Goal: Transaction & Acquisition: Obtain resource

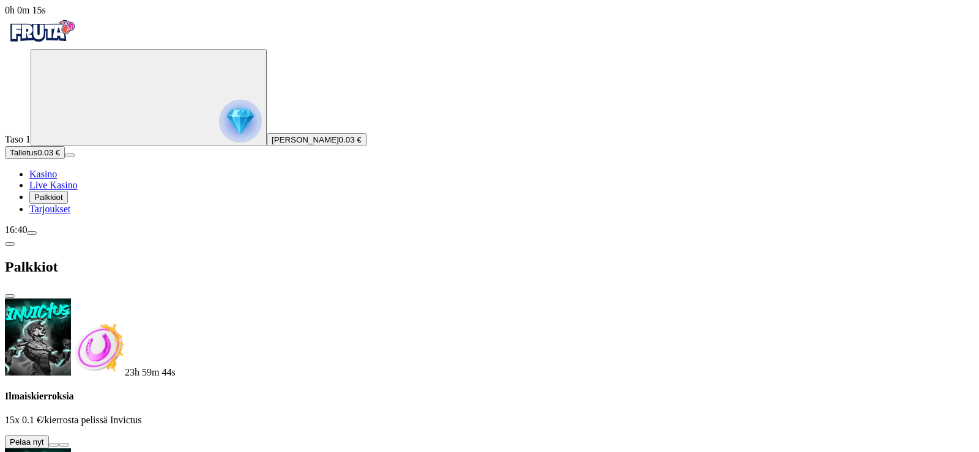
click at [59, 443] on button at bounding box center [54, 445] width 10 height 4
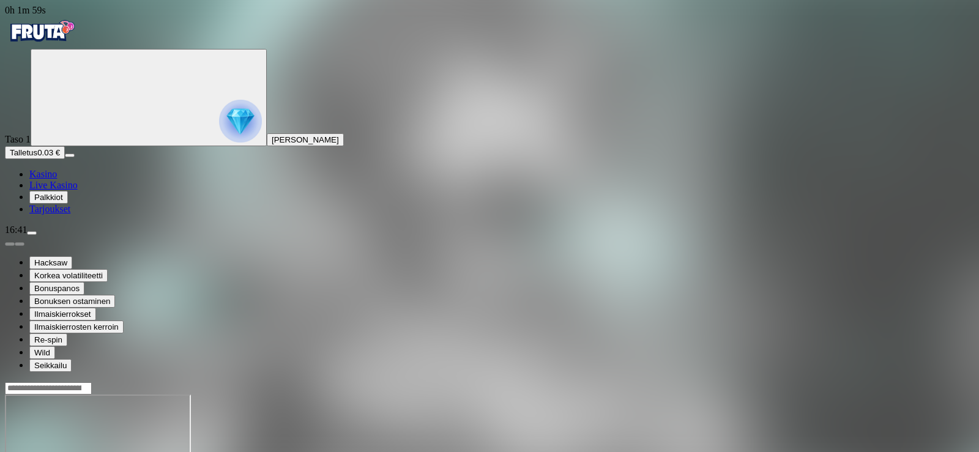
click at [63, 202] on span "Palkkiot" at bounding box center [48, 197] width 29 height 9
click at [62, 202] on span "Palkkiot" at bounding box center [48, 197] width 29 height 9
click at [67, 214] on span "Tarjoukset" at bounding box center [49, 209] width 41 height 10
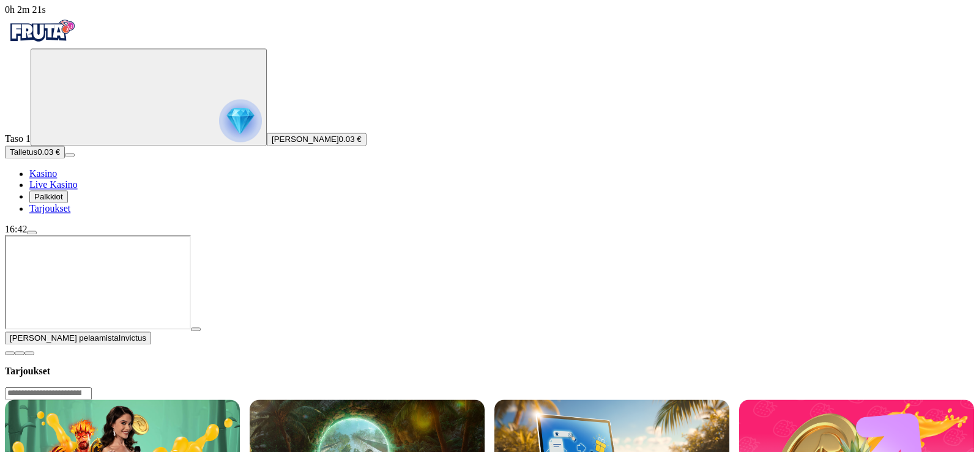
scroll to position [431, 0]
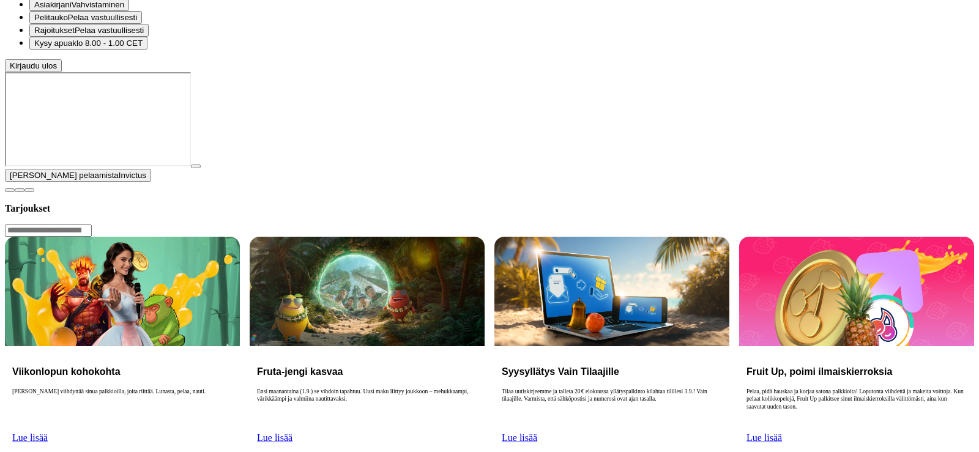
click at [57, 70] on span "Kirjaudu ulos" at bounding box center [33, 65] width 47 height 9
